Goal: Task Accomplishment & Management: Complete application form

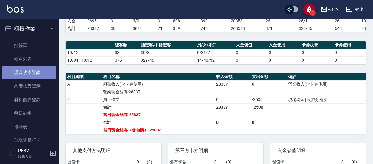
click at [31, 73] on link "現金收支登錄" at bounding box center [29, 73] width 54 height 14
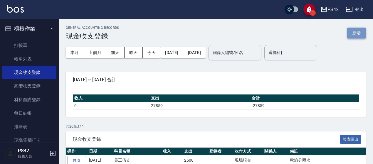
click at [350, 30] on button "新增" at bounding box center [356, 33] width 19 height 11
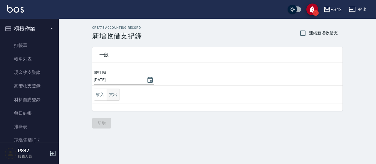
click at [114, 94] on button "支出" at bounding box center [113, 95] width 13 height 12
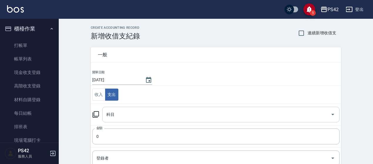
click at [128, 115] on input "科目" at bounding box center [216, 115] width 223 height 10
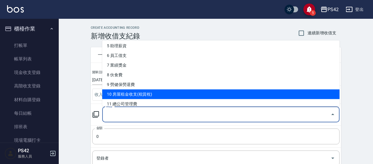
scroll to position [59, 0]
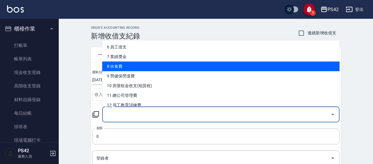
click at [144, 68] on li "8 伙食費" at bounding box center [221, 67] width 238 height 10
type input "8 伙食費"
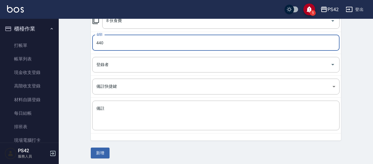
scroll to position [94, 0]
type input "440"
click at [105, 151] on button "新增" at bounding box center [100, 153] width 19 height 11
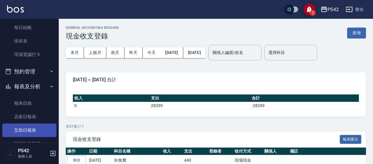
scroll to position [118, 0]
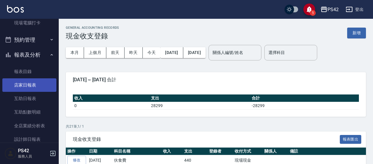
click at [36, 86] on link "店家日報表" at bounding box center [29, 85] width 54 height 14
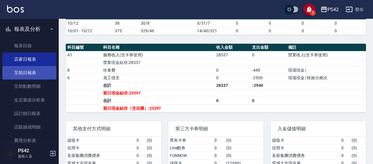
scroll to position [176, 0]
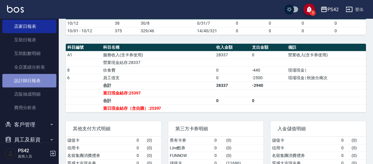
click at [40, 82] on link "設計師日報表" at bounding box center [29, 81] width 54 height 14
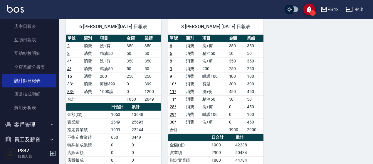
scroll to position [88, 0]
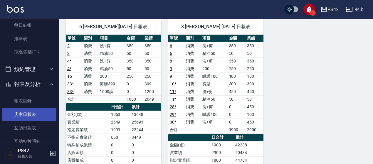
click at [32, 117] on link "店家日報表" at bounding box center [29, 115] width 54 height 14
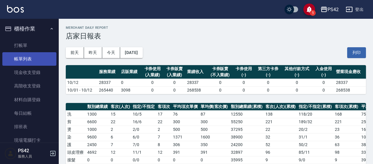
click at [30, 60] on link "帳單列表" at bounding box center [29, 59] width 54 height 14
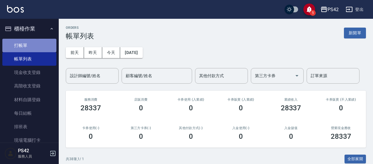
click at [29, 48] on link "打帳單" at bounding box center [29, 46] width 54 height 14
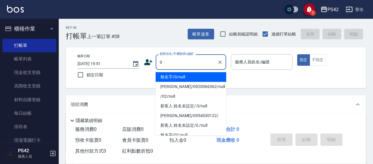
type input "無名字/0/null"
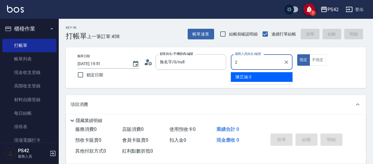
type input "[PERSON_NAME]-2"
type button "true"
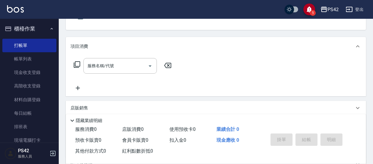
scroll to position [59, 0]
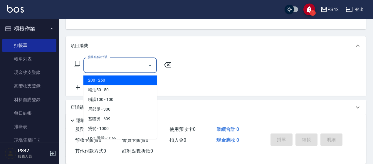
click at [131, 62] on input "服務名稱/代號" at bounding box center [115, 65] width 59 height 10
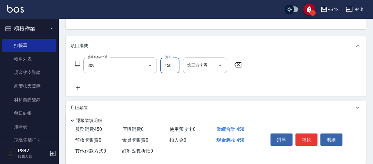
type input "洗+剪(309)"
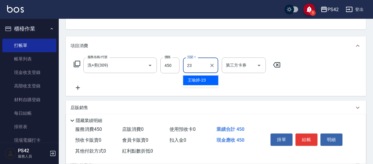
type input "[PERSON_NAME]-23"
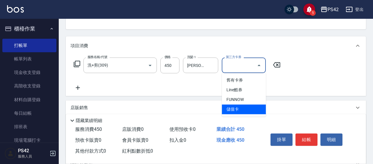
type input "儲值卡"
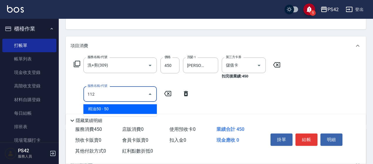
type input "精油50(112)"
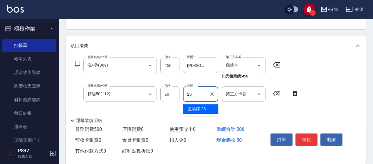
type input "[PERSON_NAME]-23"
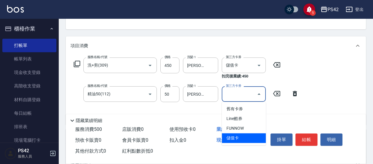
type input "儲值卡"
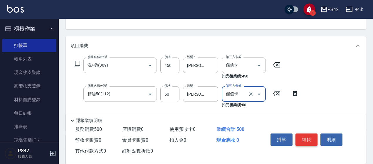
click at [304, 135] on button "結帳" at bounding box center [307, 140] width 22 height 12
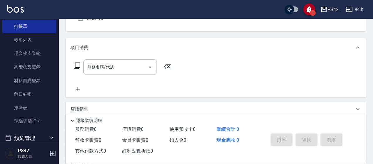
scroll to position [88, 0]
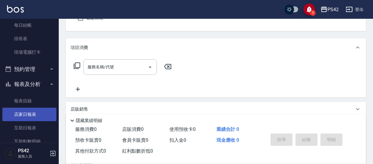
click at [27, 112] on link "店家日報表" at bounding box center [29, 115] width 54 height 14
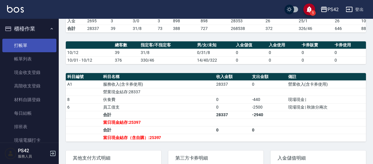
click at [25, 46] on link "打帳單" at bounding box center [29, 46] width 54 height 14
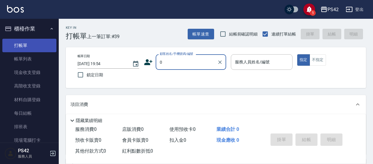
type input "0"
type input "1"
type input "無名字/0/null"
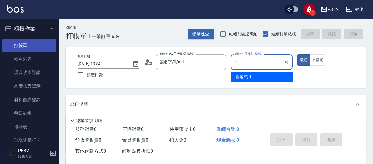
type input "[PERSON_NAME]-1"
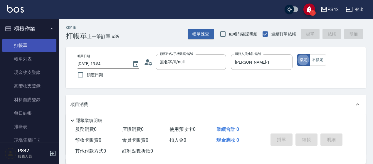
type button "true"
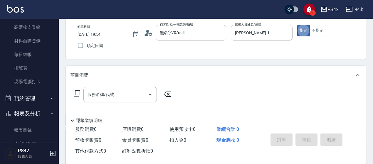
scroll to position [59, 0]
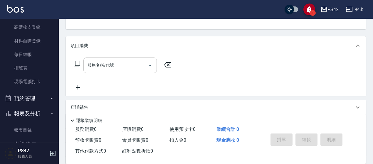
drag, startPoint x: 87, startPoint y: 64, endPoint x: 99, endPoint y: 64, distance: 12.6
click at [87, 64] on input "服務名稱/代號" at bounding box center [115, 65] width 59 height 10
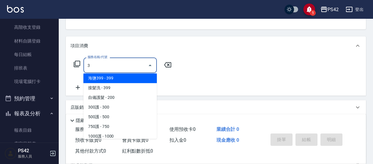
scroll to position [0, 0]
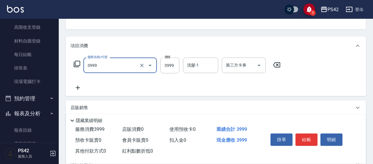
type input "男士接髮(3999)"
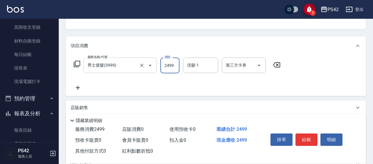
type input "2499"
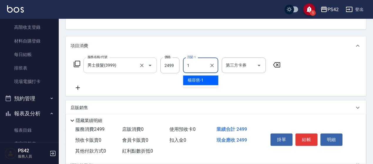
type input "[PERSON_NAME]-1"
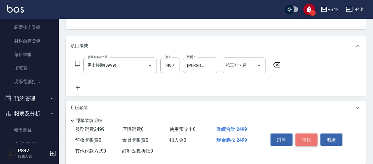
click at [309, 138] on button "結帳" at bounding box center [307, 140] width 22 height 12
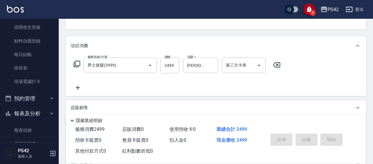
type input "[DATE] 19:55"
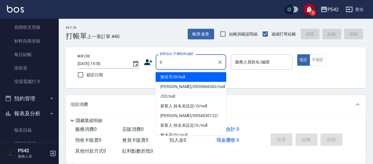
type input "無名字/0/null"
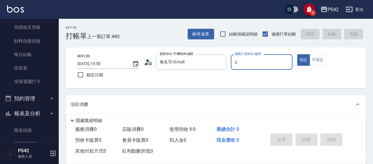
type input "[PERSON_NAME]-2"
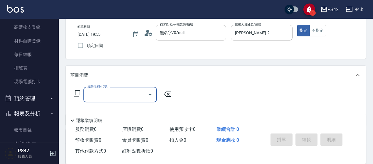
scroll to position [59, 0]
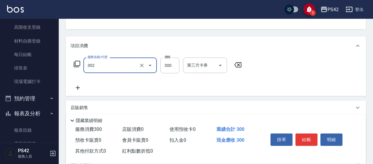
type input "剪髮(302)"
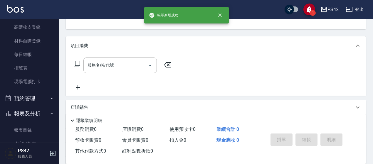
scroll to position [57, 0]
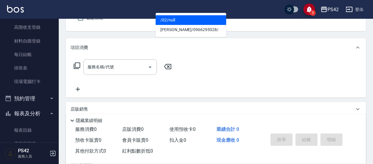
type input "/02/null"
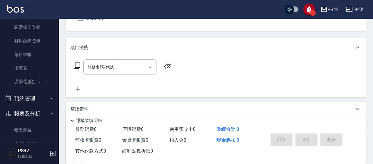
click at [297, 0] on button "指定" at bounding box center [303, 2] width 13 height 11
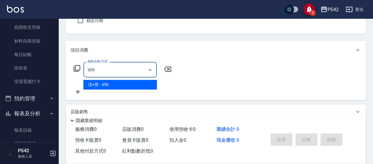
type input "洗+剪(309)"
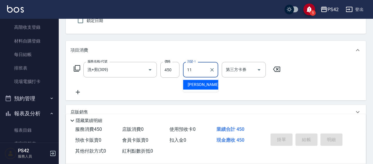
type input "[PERSON_NAME]-11"
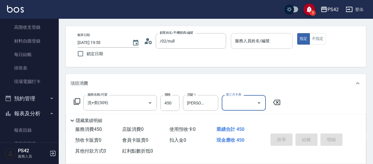
scroll to position [0, 0]
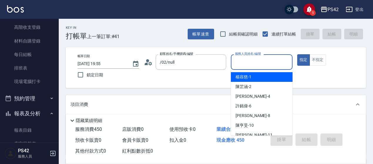
click at [263, 60] on input "服務人員姓名/編號" at bounding box center [262, 62] width 56 height 10
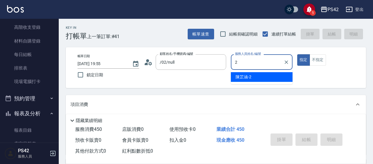
type input "[PERSON_NAME]-2"
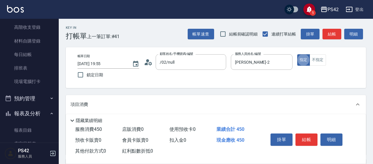
click at [307, 140] on button "結帳" at bounding box center [307, 140] width 22 height 12
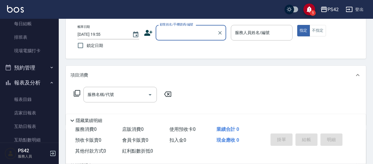
scroll to position [147, 0]
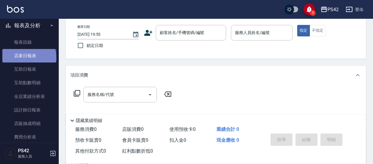
click at [29, 58] on link "店家日報表" at bounding box center [29, 56] width 54 height 14
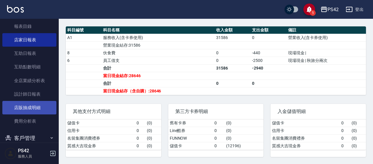
scroll to position [176, 0]
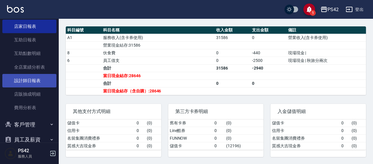
click at [31, 80] on link "設計師日報表" at bounding box center [29, 81] width 54 height 14
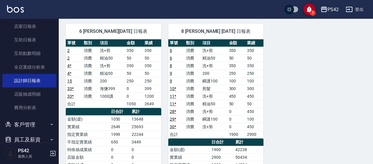
scroll to position [384, 0]
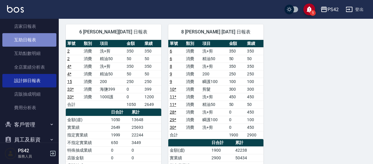
click at [31, 42] on link "互助日報表" at bounding box center [29, 40] width 54 height 14
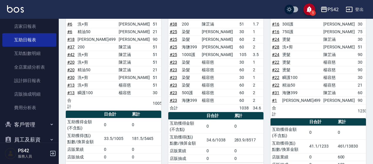
scroll to position [321, 0]
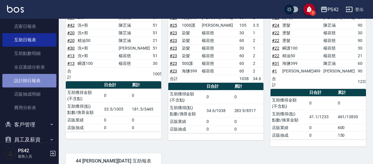
click at [38, 84] on link "設計師日報表" at bounding box center [29, 81] width 54 height 14
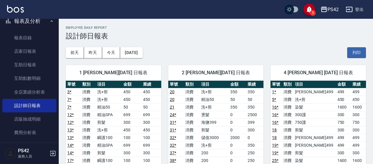
scroll to position [118, 0]
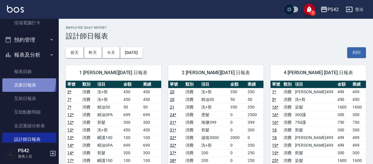
click at [21, 81] on link "店家日報表" at bounding box center [29, 85] width 54 height 14
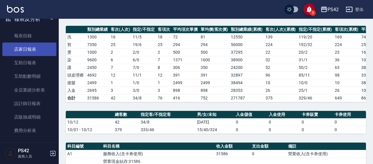
scroll to position [144, 0]
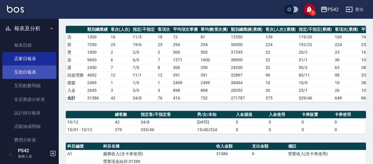
click at [33, 68] on link "互助日報表" at bounding box center [29, 73] width 54 height 14
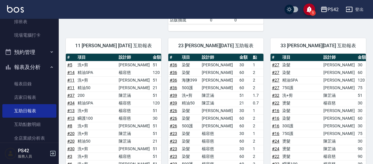
scroll to position [118, 0]
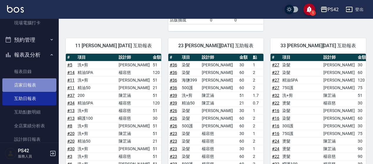
drag, startPoint x: 29, startPoint y: 80, endPoint x: 42, endPoint y: 71, distance: 16.1
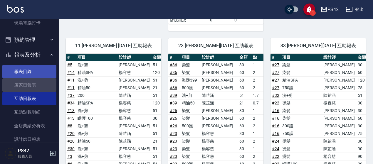
click at [29, 80] on link "店家日報表" at bounding box center [29, 85] width 54 height 14
